Goal: Task Accomplishment & Management: Complete application form

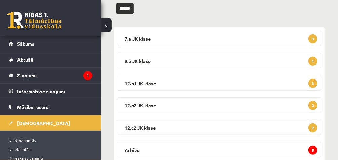
scroll to position [101, 0]
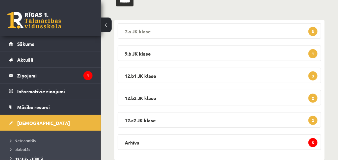
click at [310, 32] on span "3" at bounding box center [312, 31] width 9 height 9
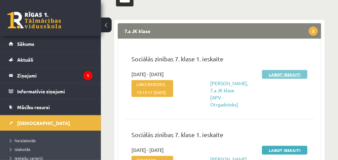
click at [286, 72] on link "Labot ieskaiti" at bounding box center [284, 74] width 45 height 9
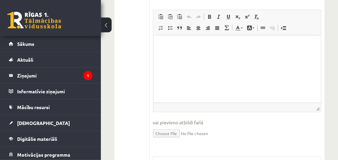
scroll to position [215, 0]
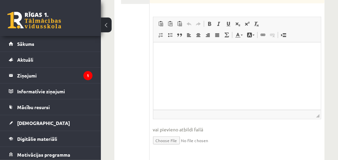
click at [188, 63] on html at bounding box center [237, 52] width 168 height 21
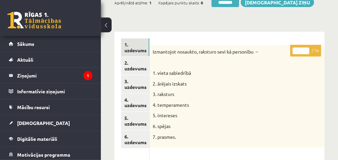
scroll to position [70, 0]
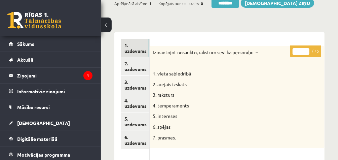
click at [133, 67] on link "2. uzdevums" at bounding box center [135, 66] width 28 height 18
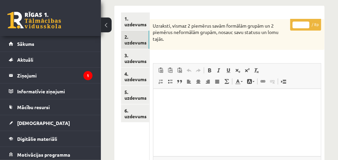
scroll to position [97, 0]
click at [138, 62] on link "3. uzdevums" at bounding box center [135, 58] width 28 height 18
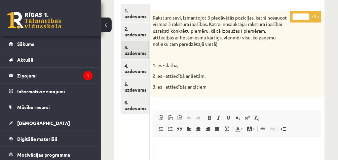
scroll to position [119, 0]
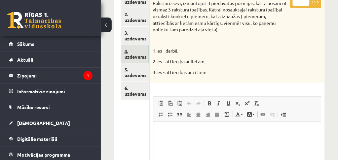
click at [142, 60] on link "4. uzdevums" at bounding box center [135, 54] width 28 height 18
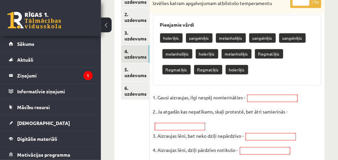
scroll to position [0, 0]
click at [141, 76] on link "5. uzdevums" at bounding box center [135, 72] width 28 height 18
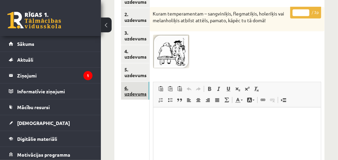
click at [137, 90] on link "6. uzdevums" at bounding box center [135, 91] width 28 height 18
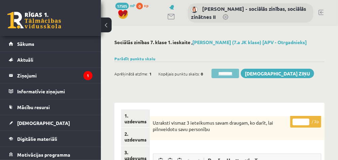
click at [226, 74] on input "********" at bounding box center [226, 73] width 28 height 9
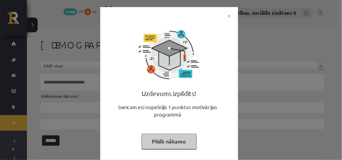
click at [172, 140] on button "Pildīt nākamo" at bounding box center [169, 141] width 55 height 15
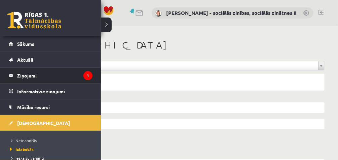
click at [32, 76] on legend "Ziņojumi 1" at bounding box center [54, 75] width 75 height 15
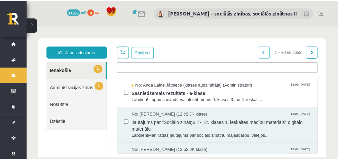
scroll to position [14, 0]
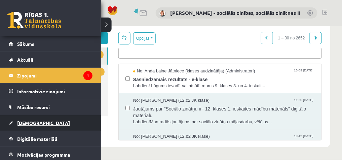
click at [20, 122] on span "[DEMOGRAPHIC_DATA]" at bounding box center [43, 123] width 53 height 6
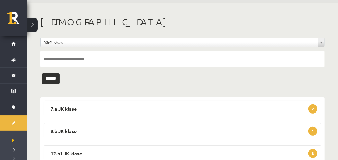
scroll to position [28, 0]
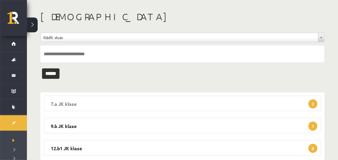
click at [299, 102] on legend "7.a JK klase 2" at bounding box center [182, 103] width 277 height 15
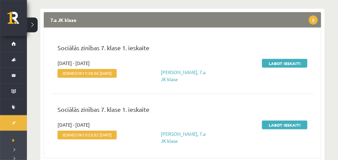
scroll to position [112, 0]
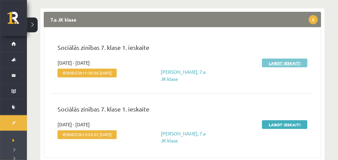
click at [281, 60] on link "Labot ieskaiti" at bounding box center [284, 63] width 45 height 9
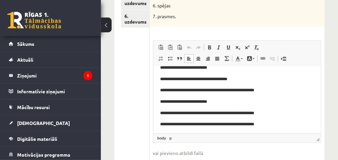
scroll to position [10, 0]
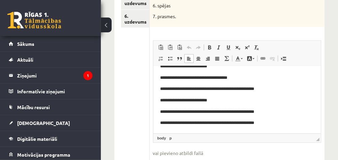
drag, startPoint x: 318, startPoint y: 89, endPoint x: 482, endPoint y: 165, distance: 180.7
click at [321, 103] on html "**********" at bounding box center [237, 94] width 168 height 77
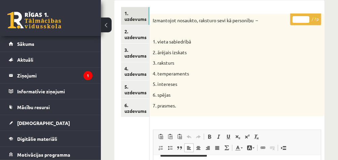
scroll to position [85, 0]
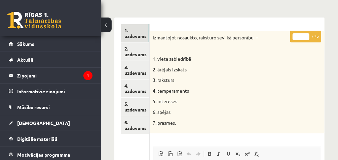
type input "*"
click at [307, 34] on input "*" at bounding box center [301, 36] width 17 height 7
click at [141, 50] on link "2. uzdevums" at bounding box center [135, 51] width 28 height 18
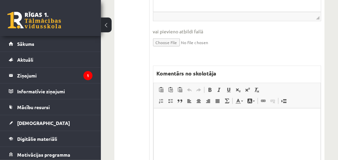
scroll to position [246, 0]
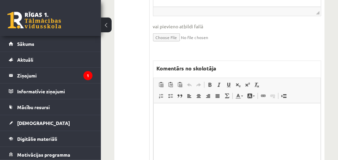
click at [178, 123] on html at bounding box center [236, 113] width 167 height 21
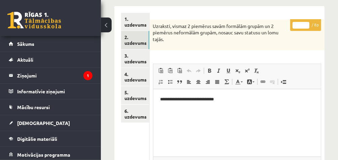
scroll to position [98, 0]
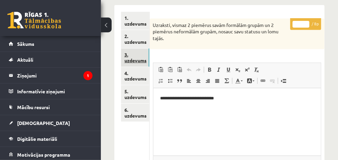
click at [136, 53] on link "3. uzdevums" at bounding box center [135, 57] width 28 height 18
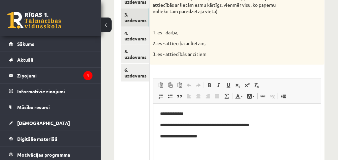
scroll to position [141, 0]
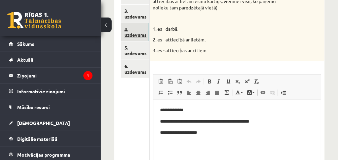
click at [135, 30] on link "4. uzdevums" at bounding box center [135, 32] width 28 height 18
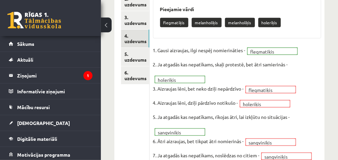
scroll to position [146, 0]
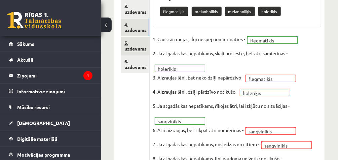
click at [136, 42] on link "5. uzdevums" at bounding box center [135, 46] width 28 height 18
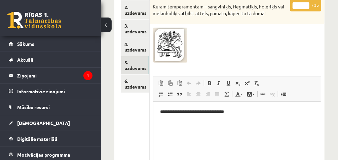
scroll to position [128, 0]
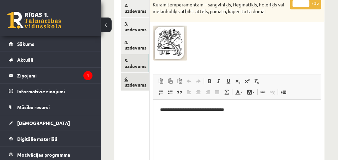
click at [127, 80] on link "6. uzdevums" at bounding box center [135, 82] width 28 height 18
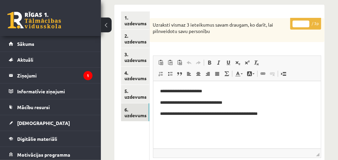
scroll to position [97, 0]
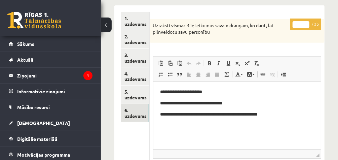
click at [306, 22] on input "*" at bounding box center [301, 24] width 17 height 7
type input "*"
click at [306, 22] on input "*" at bounding box center [301, 24] width 17 height 7
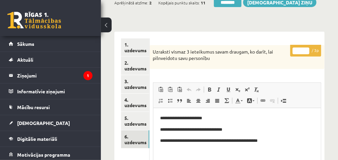
scroll to position [60, 0]
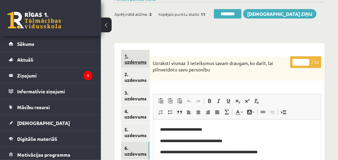
click at [143, 61] on link "1. uzdevums" at bounding box center [135, 59] width 28 height 18
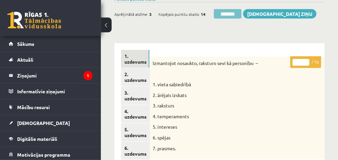
scroll to position [0, 0]
click at [233, 14] on input "********" at bounding box center [228, 13] width 28 height 9
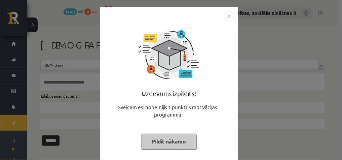
click at [162, 138] on button "Pildīt nākamo" at bounding box center [169, 141] width 55 height 15
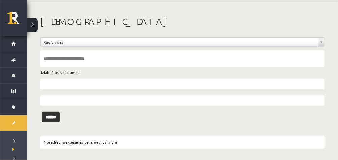
scroll to position [25, 0]
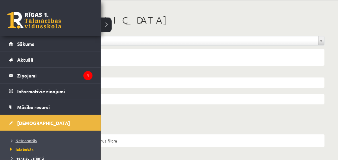
click at [22, 139] on span "Neizlabotās" at bounding box center [22, 140] width 28 height 5
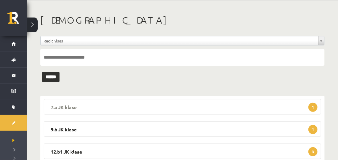
click at [287, 103] on legend "7.a JK klase 1" at bounding box center [182, 106] width 277 height 15
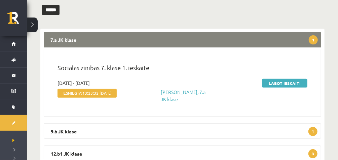
scroll to position [92, 0]
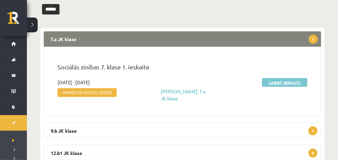
click at [278, 81] on link "Labot ieskaiti" at bounding box center [284, 82] width 45 height 9
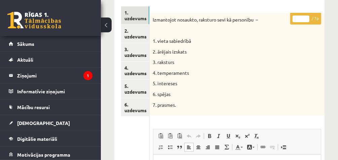
scroll to position [102, 0]
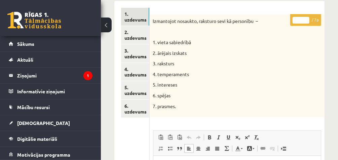
type input "*"
click at [305, 17] on input "*" at bounding box center [301, 20] width 17 height 7
click at [142, 35] on link "2. uzdevums" at bounding box center [135, 35] width 28 height 18
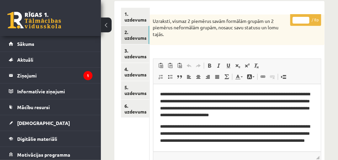
scroll to position [0, 0]
type input "*"
click at [307, 17] on input "*" at bounding box center [301, 20] width 17 height 7
click at [140, 54] on link "3. uzdevums" at bounding box center [135, 53] width 28 height 18
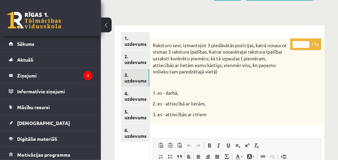
scroll to position [78, 0]
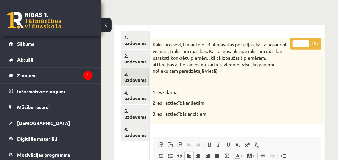
type input "*"
click at [306, 41] on input "*" at bounding box center [301, 43] width 17 height 7
click at [128, 91] on link "4. uzdevums" at bounding box center [135, 95] width 28 height 18
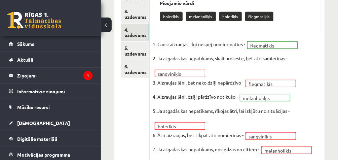
scroll to position [142, 0]
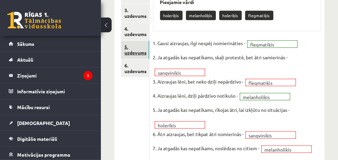
click at [144, 54] on link "5. uzdevums" at bounding box center [135, 50] width 28 height 18
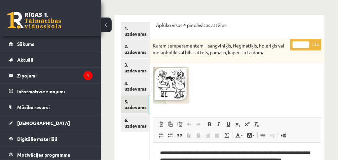
scroll to position [72, 0]
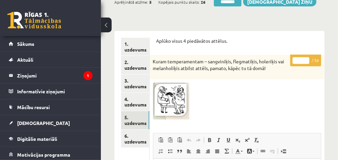
type input "*"
click at [306, 58] on input "*" at bounding box center [301, 60] width 17 height 7
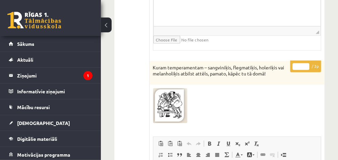
scroll to position [476, 0]
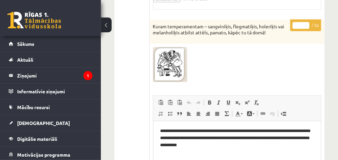
type input "*"
click at [306, 22] on input "*" at bounding box center [301, 25] width 17 height 7
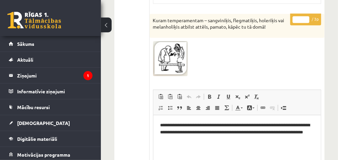
scroll to position [855, 0]
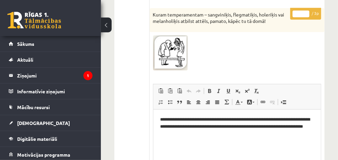
type input "*"
click at [307, 10] on input "*" at bounding box center [301, 13] width 17 height 7
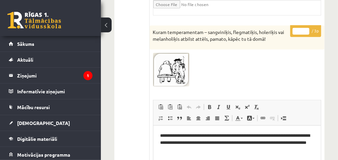
scroll to position [1206, 0]
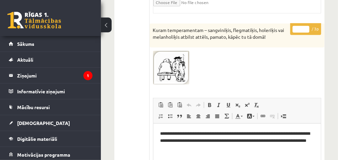
type input "*"
click at [306, 26] on input "*" at bounding box center [301, 29] width 17 height 7
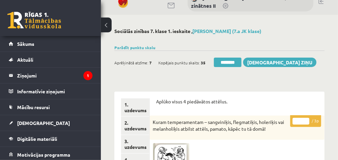
scroll to position [19, 0]
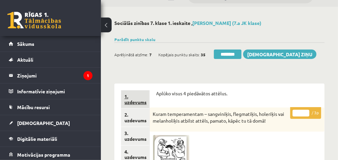
click at [136, 94] on link "1. uzdevums" at bounding box center [135, 99] width 28 height 18
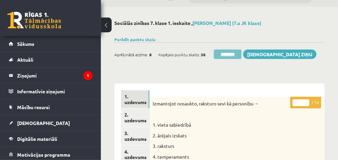
scroll to position [0, 0]
click at [226, 53] on input "********" at bounding box center [228, 53] width 28 height 9
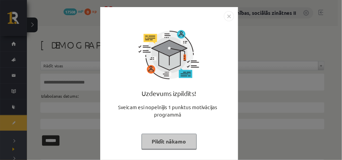
click at [226, 16] on img "Close" at bounding box center [229, 16] width 10 height 10
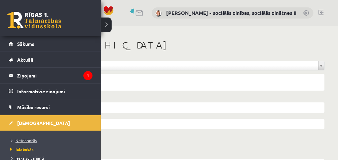
click at [22, 140] on span "Neizlabotās" at bounding box center [22, 140] width 28 height 5
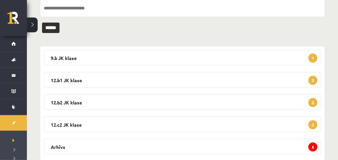
scroll to position [85, 0]
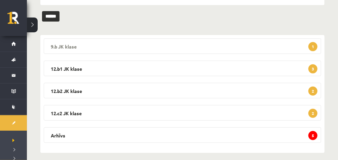
click at [312, 47] on span "1" at bounding box center [312, 46] width 9 height 9
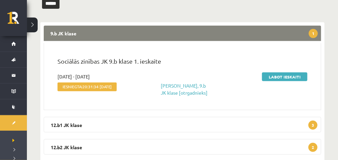
scroll to position [101, 0]
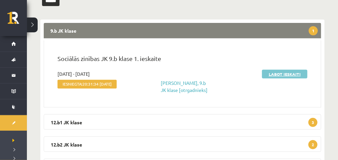
click at [284, 72] on link "Labot ieskaiti" at bounding box center [284, 74] width 45 height 9
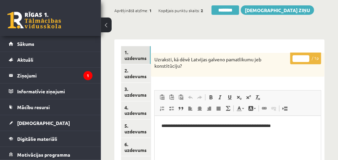
scroll to position [64, 0]
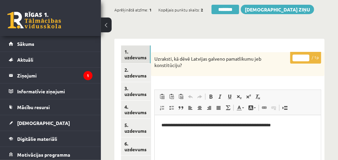
type input "*"
click at [306, 55] on input "*" at bounding box center [301, 57] width 17 height 7
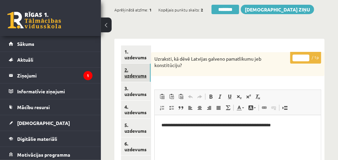
click at [146, 74] on link "2. uzdevums" at bounding box center [136, 73] width 30 height 18
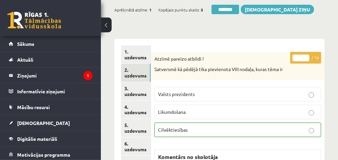
scroll to position [0, 0]
click at [144, 92] on link "3. uzdevums" at bounding box center [136, 91] width 30 height 18
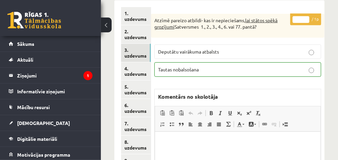
scroll to position [107, 0]
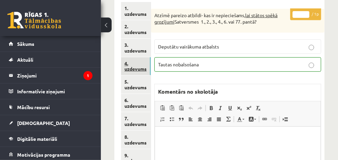
click at [142, 67] on link "4. uzdevums" at bounding box center [136, 66] width 30 height 18
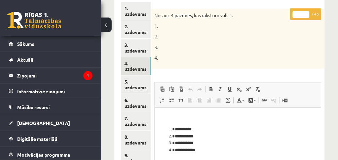
scroll to position [0, 0]
click at [306, 12] on input "*" at bounding box center [301, 14] width 17 height 7
type input "*"
click at [306, 12] on input "*" at bounding box center [301, 14] width 17 height 7
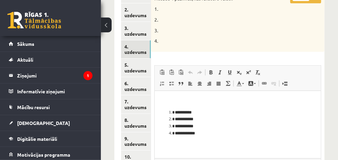
scroll to position [116, 0]
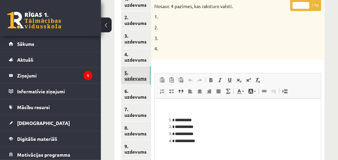
click at [139, 76] on link "5. uzdevums" at bounding box center [136, 75] width 30 height 18
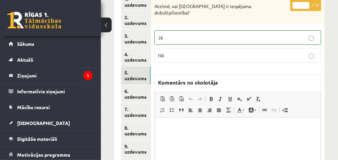
scroll to position [0, 0]
click at [138, 95] on link "6. uzdevums" at bounding box center [136, 94] width 30 height 18
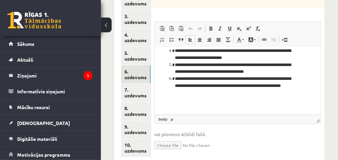
scroll to position [60, 0]
drag, startPoint x: 319, startPoint y: 62, endPoint x: 480, endPoint y: 140, distance: 178.6
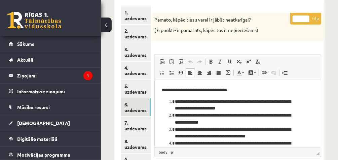
scroll to position [101, 0]
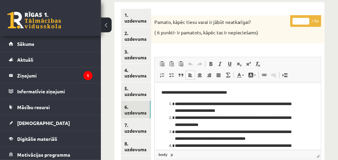
type input "*"
click at [306, 19] on input "*" at bounding box center [301, 21] width 17 height 7
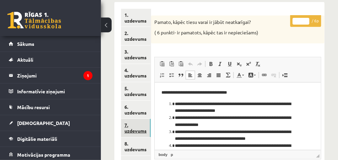
click at [139, 128] on link "7. uzdevums" at bounding box center [136, 128] width 30 height 18
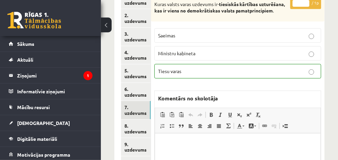
scroll to position [123, 0]
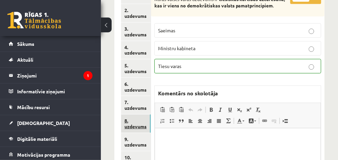
click at [141, 126] on link "8. uzdevums" at bounding box center [136, 123] width 30 height 18
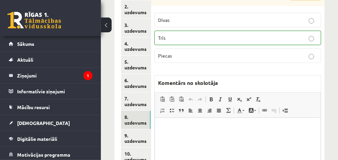
scroll to position [141, 0]
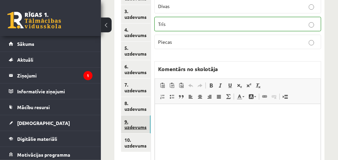
click at [138, 127] on link "9. uzdevums" at bounding box center [136, 124] width 30 height 18
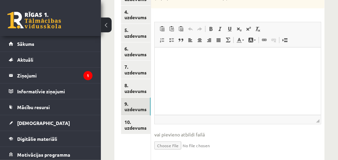
scroll to position [174, 0]
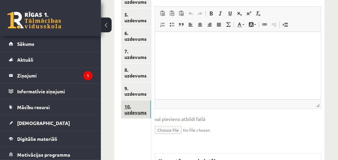
click at [137, 113] on link "10. uzdevums" at bounding box center [136, 109] width 30 height 18
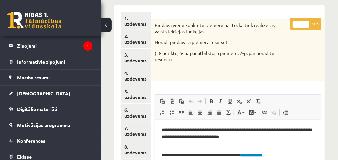
scroll to position [36, 0]
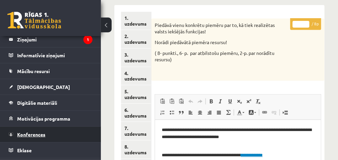
click at [30, 129] on link "Konferences" at bounding box center [51, 133] width 84 height 15
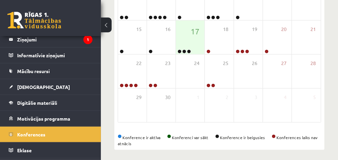
scroll to position [200, 0]
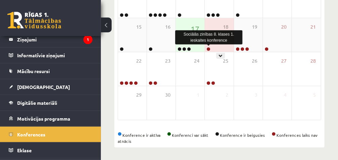
click at [208, 47] on link at bounding box center [209, 49] width 4 height 4
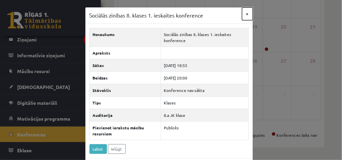
click at [246, 14] on button "×" at bounding box center [247, 13] width 11 height 13
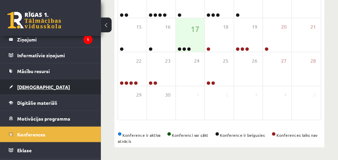
click at [25, 84] on span "[DEMOGRAPHIC_DATA]" at bounding box center [43, 87] width 53 height 6
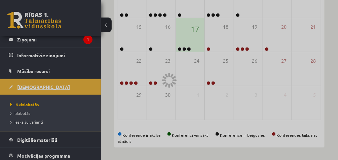
scroll to position [91, 0]
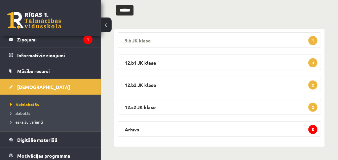
click at [311, 39] on span "1" at bounding box center [312, 40] width 9 height 9
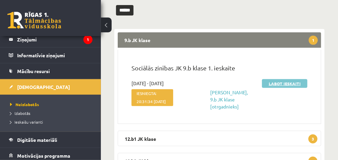
click at [286, 81] on link "Labot ieskaiti" at bounding box center [284, 83] width 45 height 9
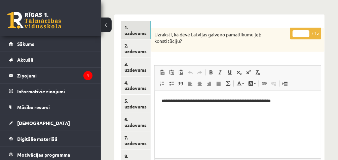
scroll to position [88, 0]
click at [142, 53] on link "2. uzdevums" at bounding box center [136, 49] width 30 height 18
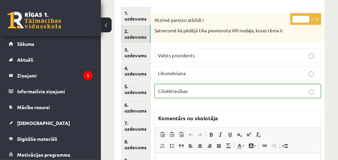
scroll to position [103, 0]
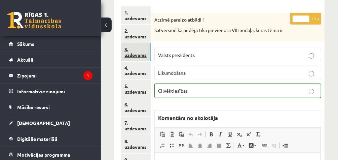
click at [139, 56] on link "3. uzdevums" at bounding box center [136, 52] width 30 height 18
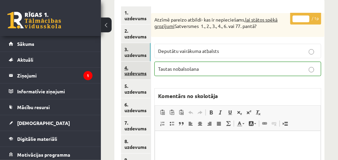
scroll to position [0, 0]
click at [142, 69] on link "4. uzdevums" at bounding box center [136, 71] width 30 height 18
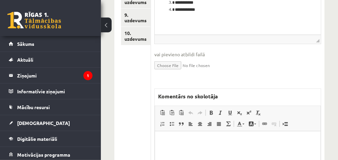
scroll to position [248, 0]
click at [190, 147] on html at bounding box center [237, 141] width 165 height 21
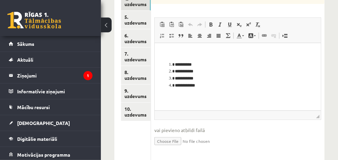
scroll to position [173, 0]
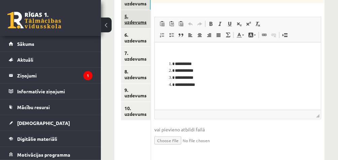
click at [141, 21] on link "5. uzdevums" at bounding box center [136, 19] width 30 height 18
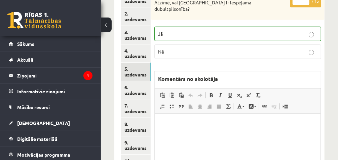
scroll to position [118, 0]
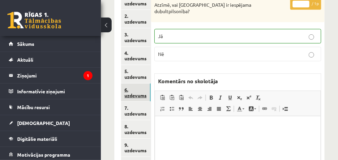
click at [137, 90] on link "6. uzdevums" at bounding box center [136, 92] width 30 height 18
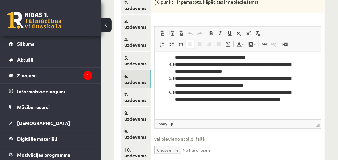
scroll to position [51, 0]
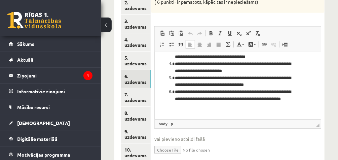
drag, startPoint x: 318, startPoint y: 67, endPoint x: 478, endPoint y: 141, distance: 175.8
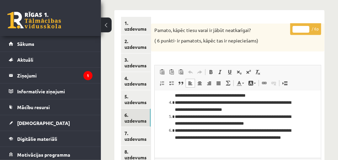
scroll to position [90, 0]
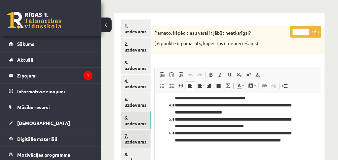
click at [137, 140] on link "7. uzdevums" at bounding box center [136, 138] width 30 height 18
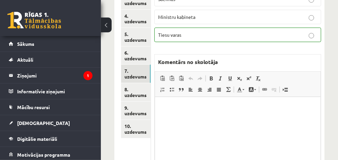
scroll to position [162, 0]
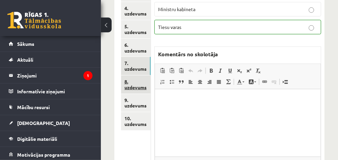
click at [133, 85] on link "8. uzdevums" at bounding box center [136, 84] width 30 height 18
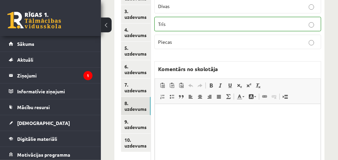
scroll to position [154, 0]
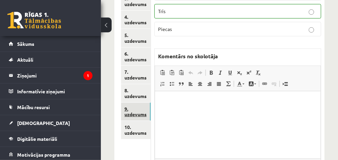
click at [137, 114] on link "9. uzdevums" at bounding box center [136, 112] width 30 height 18
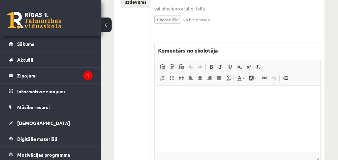
scroll to position [250, 0]
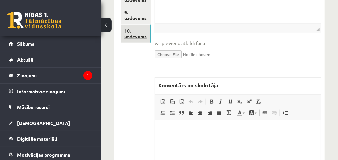
click at [137, 37] on link "10. uzdevums" at bounding box center [136, 34] width 30 height 18
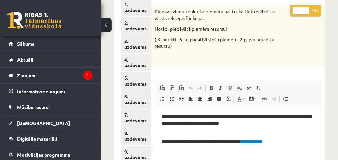
scroll to position [83, 0]
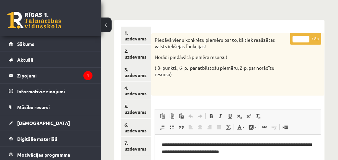
click at [306, 36] on input "*" at bounding box center [301, 39] width 17 height 7
type input "*"
click at [306, 36] on input "*" at bounding box center [301, 39] width 17 height 7
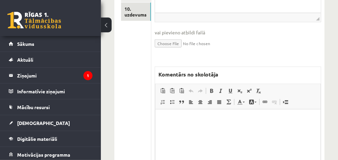
scroll to position [273, 0]
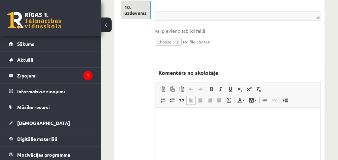
click at [176, 128] on html at bounding box center [237, 118] width 165 height 21
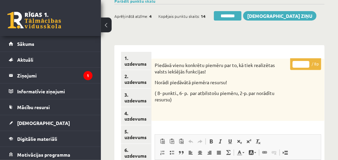
scroll to position [49, 0]
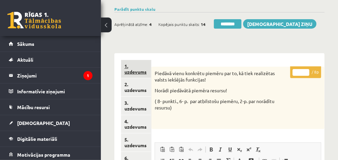
click at [141, 73] on link "1. uzdevums" at bounding box center [136, 69] width 30 height 18
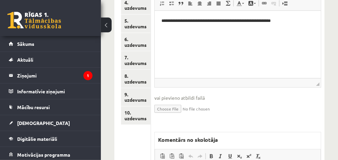
scroll to position [173, 0]
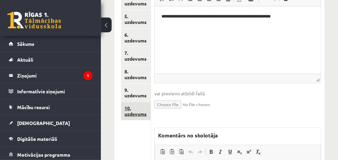
click at [139, 112] on link "10. uzdevums" at bounding box center [136, 111] width 30 height 18
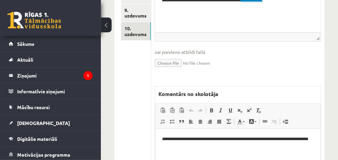
scroll to position [300, 0]
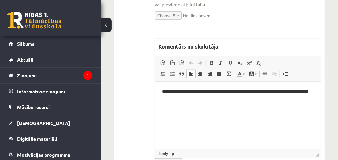
click at [200, 104] on html "**********" at bounding box center [237, 95] width 165 height 28
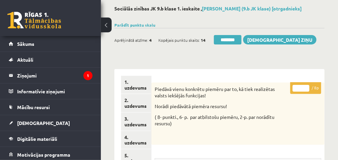
scroll to position [18, 0]
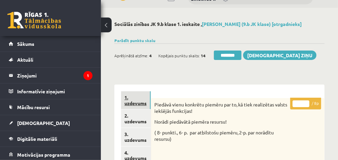
click at [141, 97] on link "1. uzdevums" at bounding box center [136, 100] width 30 height 18
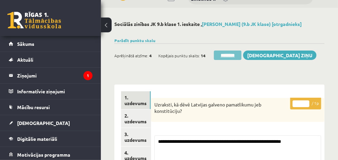
click at [234, 54] on input "********" at bounding box center [228, 54] width 28 height 9
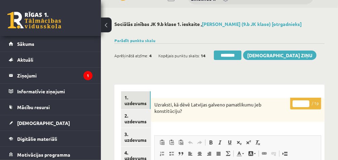
scroll to position [0, 0]
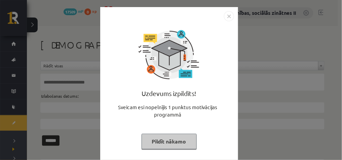
click at [174, 138] on button "Pildīt nākamo" at bounding box center [169, 141] width 55 height 15
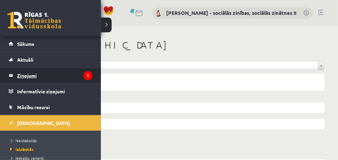
click at [25, 75] on legend "Ziņojumi 1" at bounding box center [54, 75] width 75 height 15
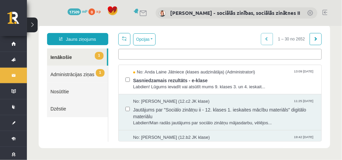
scroll to position [14, 0]
